Goal: Task Accomplishment & Management: Use online tool/utility

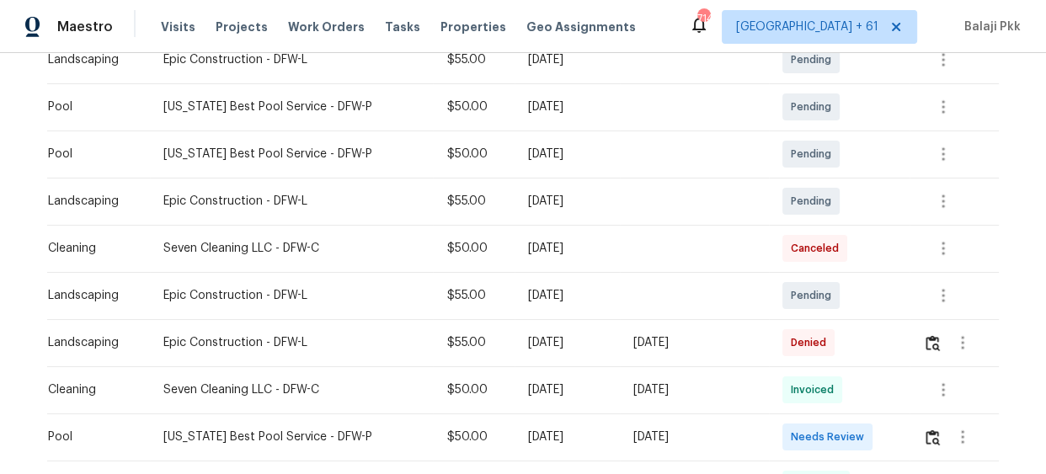
scroll to position [337, 0]
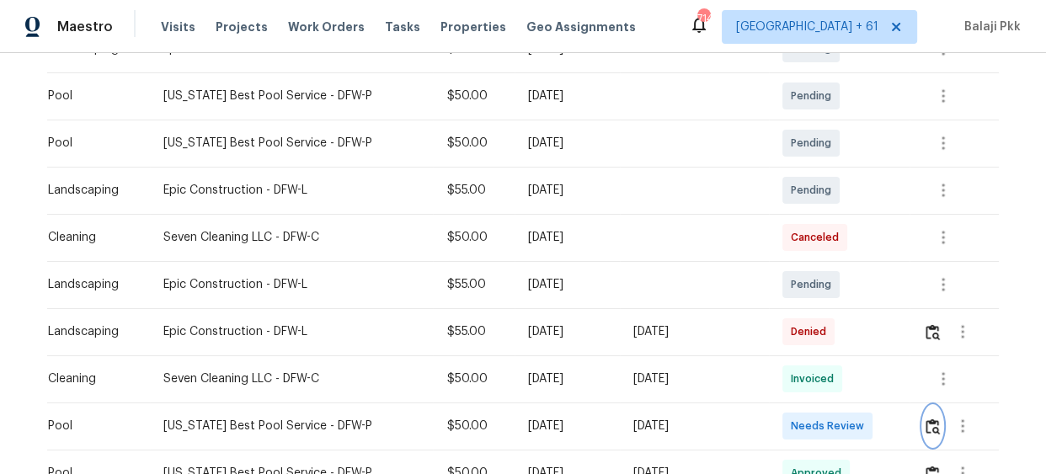
click at [932, 424] on img "button" at bounding box center [933, 427] width 14 height 16
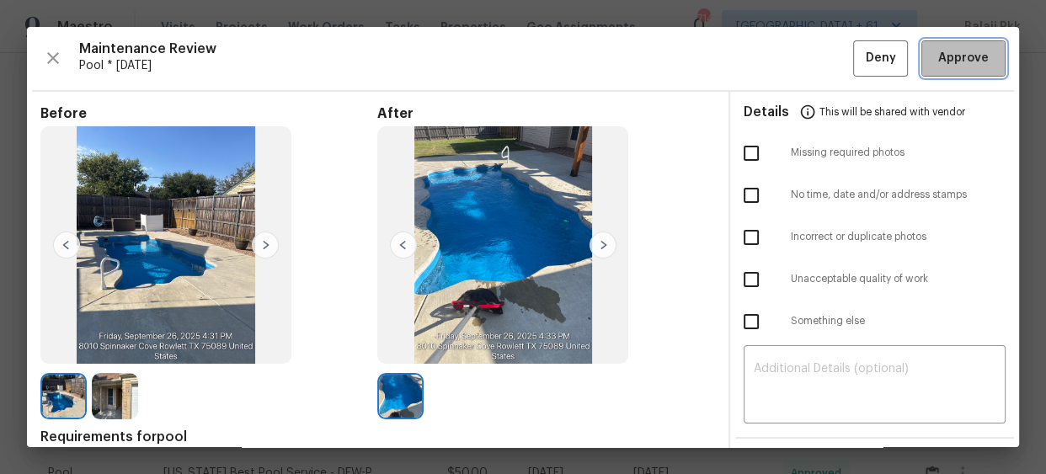
click at [946, 62] on span "Approve" at bounding box center [963, 58] width 51 height 21
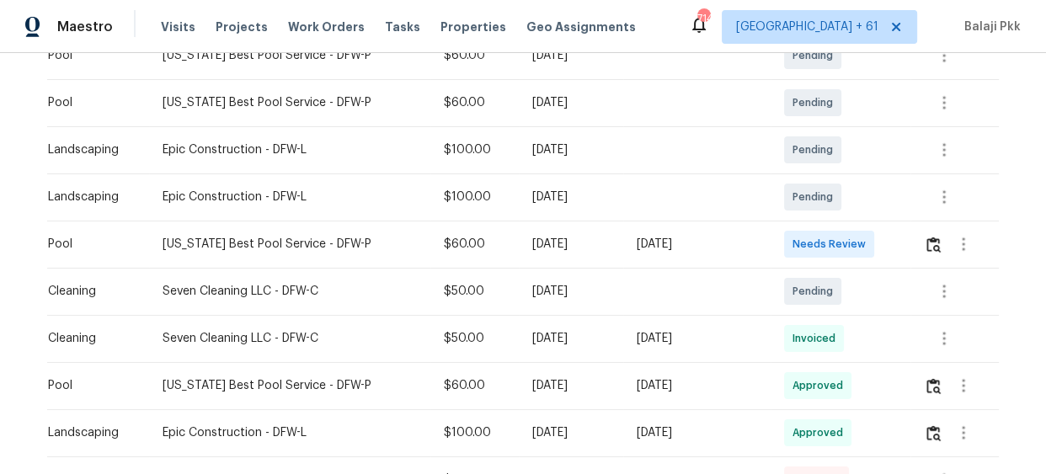
scroll to position [425, 0]
click at [927, 244] on img "button" at bounding box center [934, 244] width 14 height 16
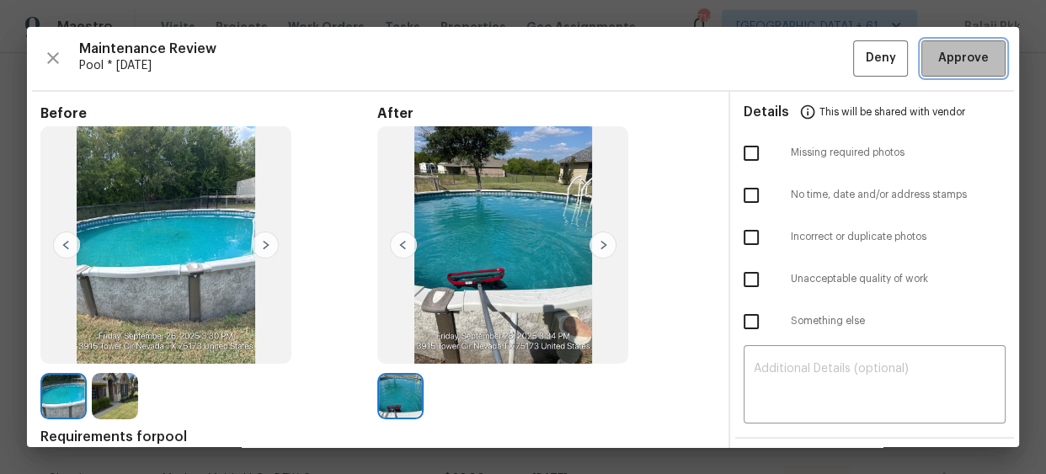
click at [955, 49] on span "Approve" at bounding box center [963, 58] width 51 height 21
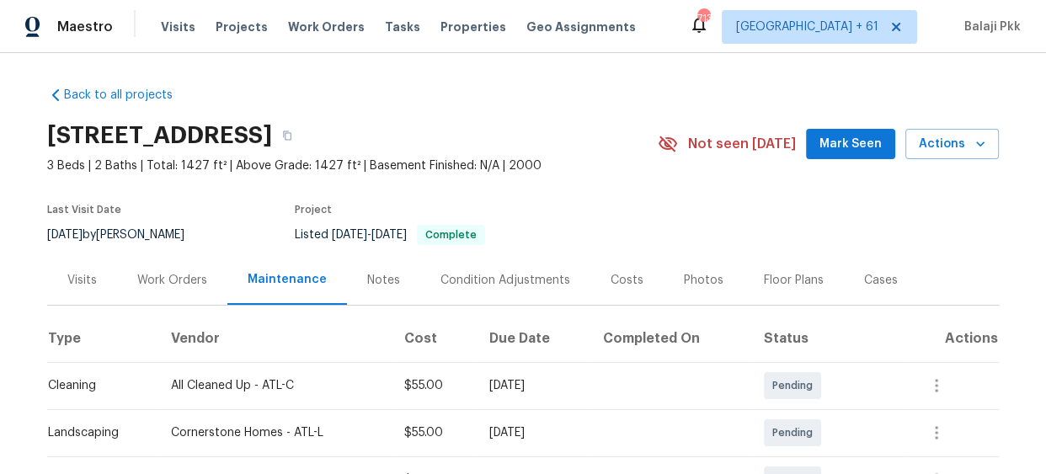
click at [643, 213] on section "[STREET_ADDRESS] 3 Beds | 2 Baths | Total: 1427 ft² | Above Grade: 1427 ft² | B…" at bounding box center [523, 185] width 952 height 142
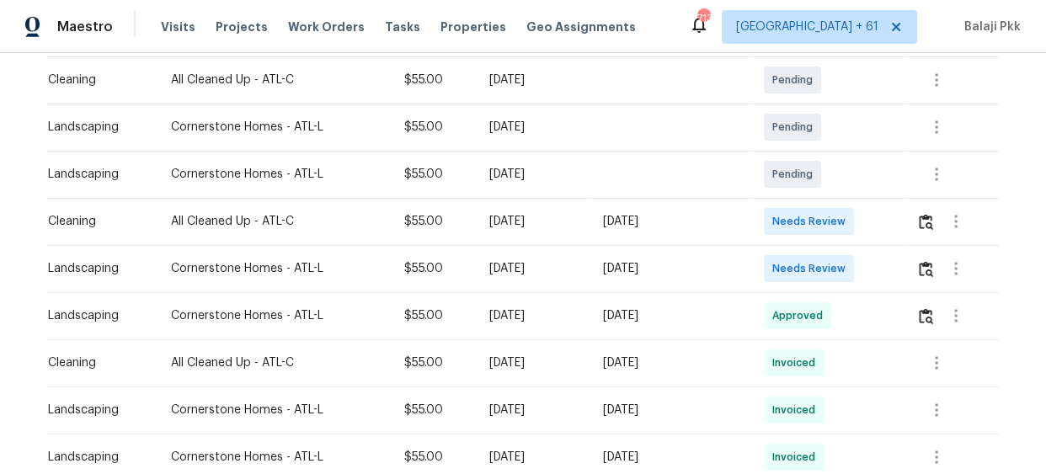
scroll to position [229, 0]
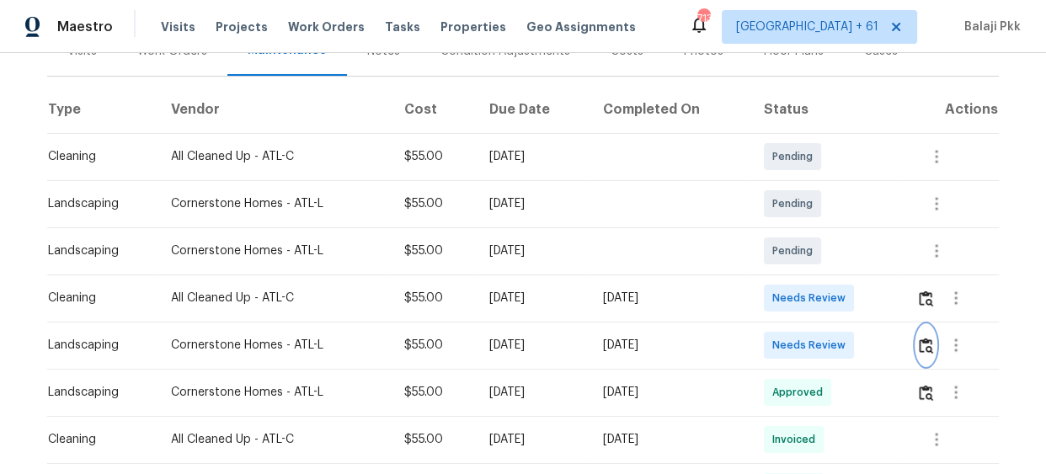
click at [926, 352] on img "button" at bounding box center [926, 346] width 14 height 16
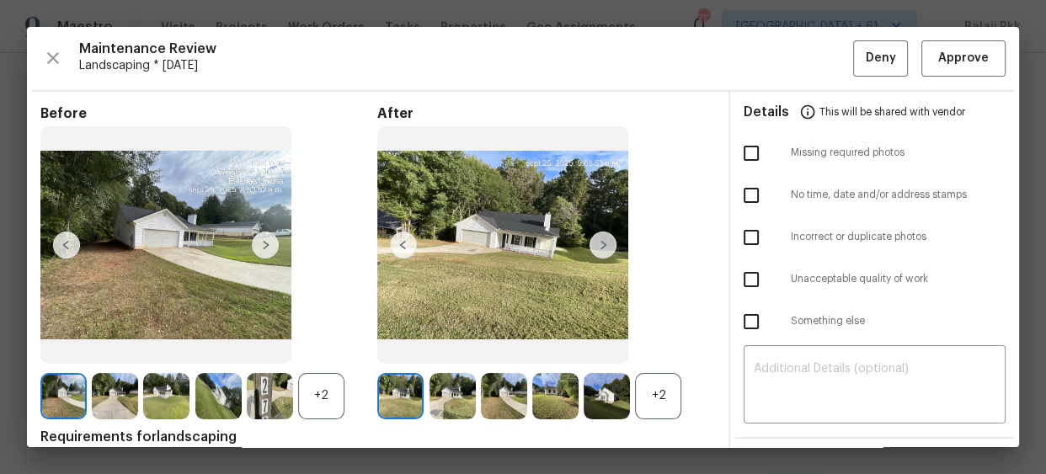
click at [655, 403] on div "+2" at bounding box center [658, 396] width 46 height 46
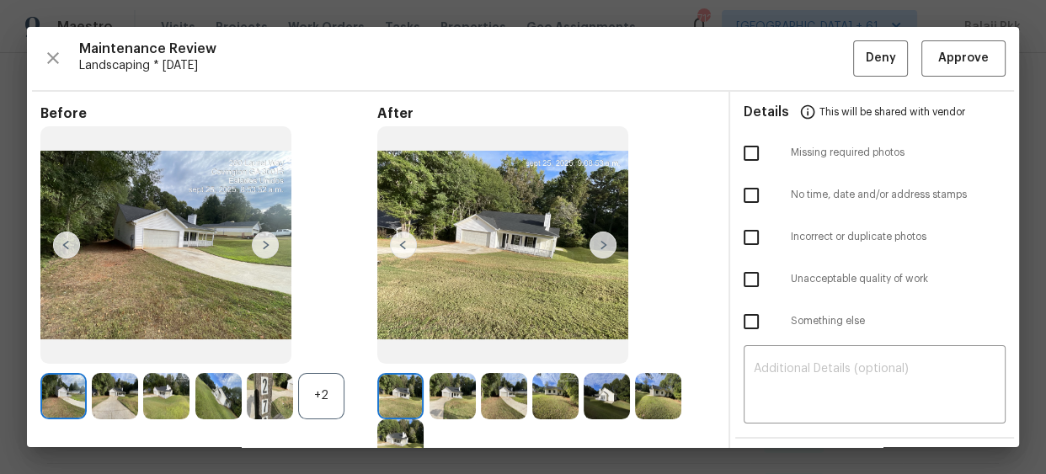
click at [305, 393] on div "+2" at bounding box center [321, 396] width 46 height 46
